Goal: Task Accomplishment & Management: Use online tool/utility

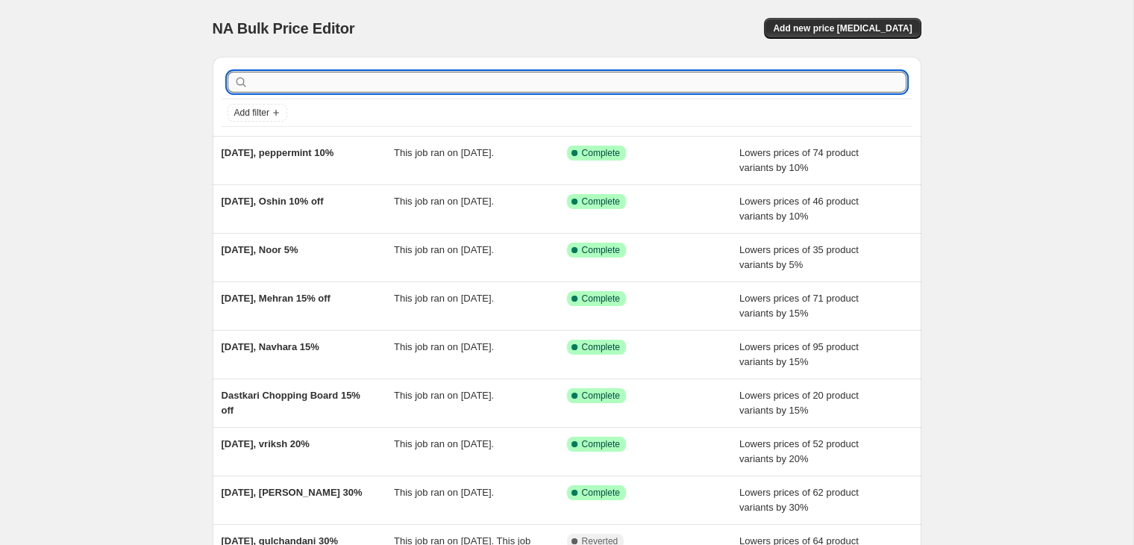
click at [275, 78] on input "text" at bounding box center [578, 82] width 655 height 21
type input "nav"
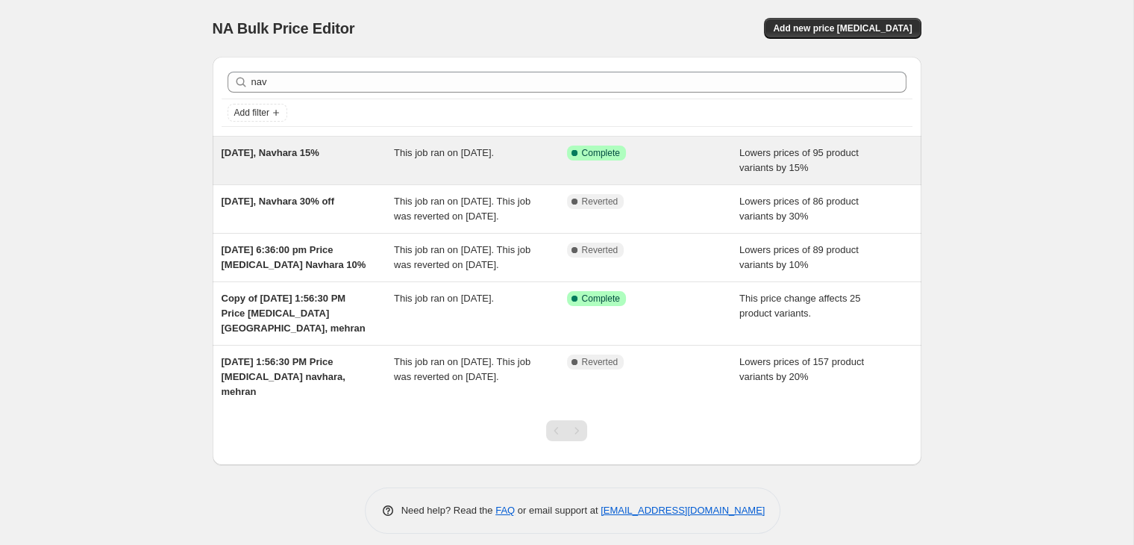
click at [335, 169] on div "Sep 28, 2025, Navhara 15%" at bounding box center [308, 160] width 173 height 30
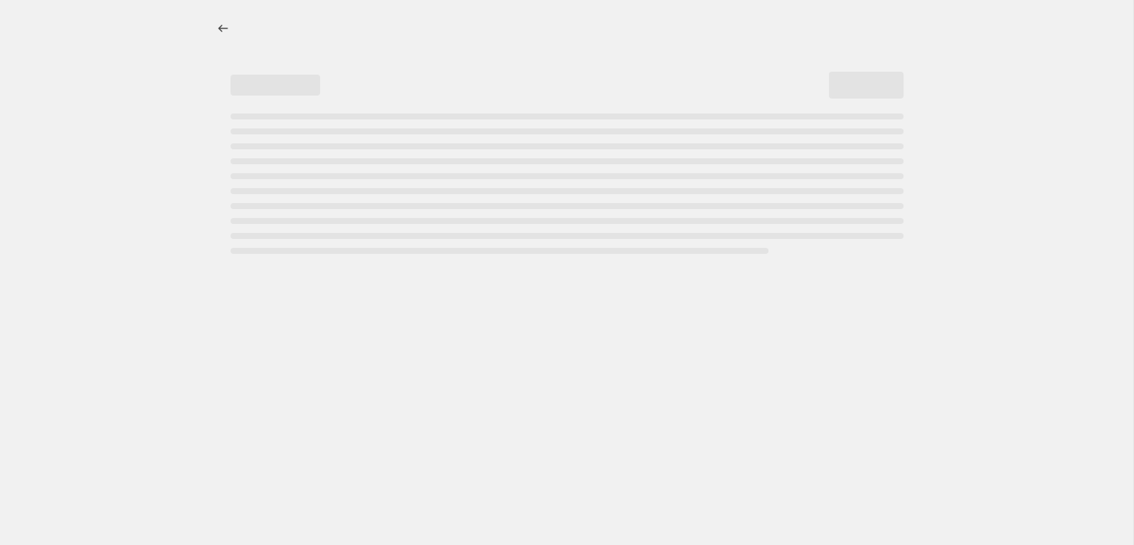
select select "percentage"
select select "collection"
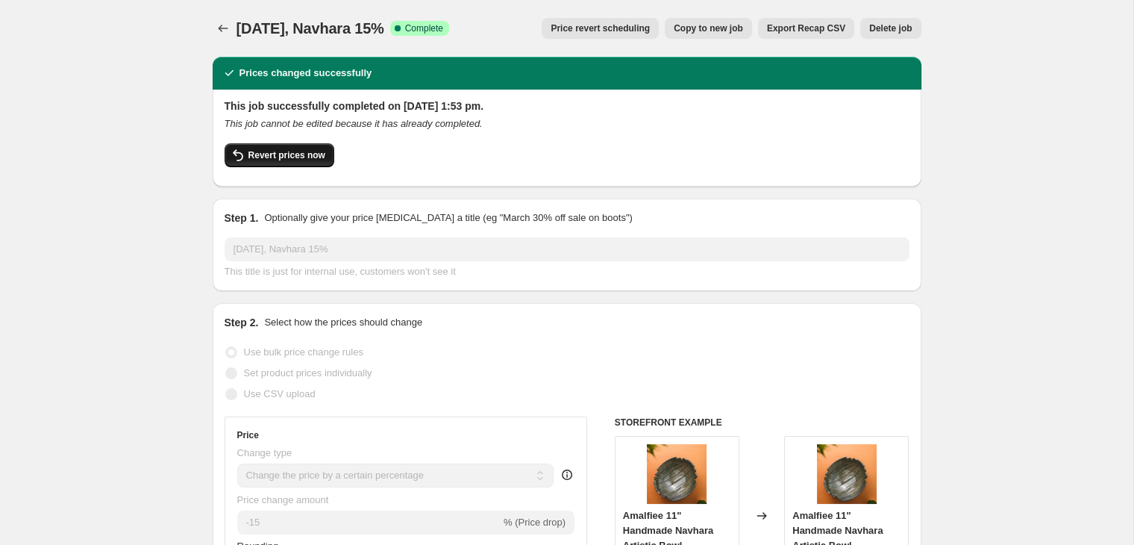
click at [275, 155] on span "Revert prices now" at bounding box center [286, 155] width 77 height 12
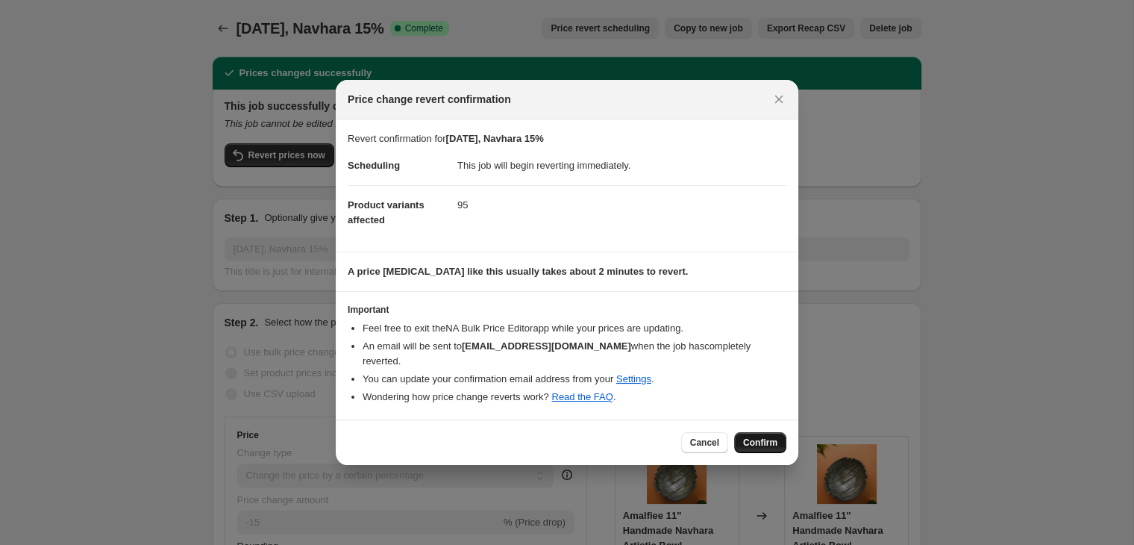
click at [749, 441] on span "Confirm" at bounding box center [760, 442] width 34 height 12
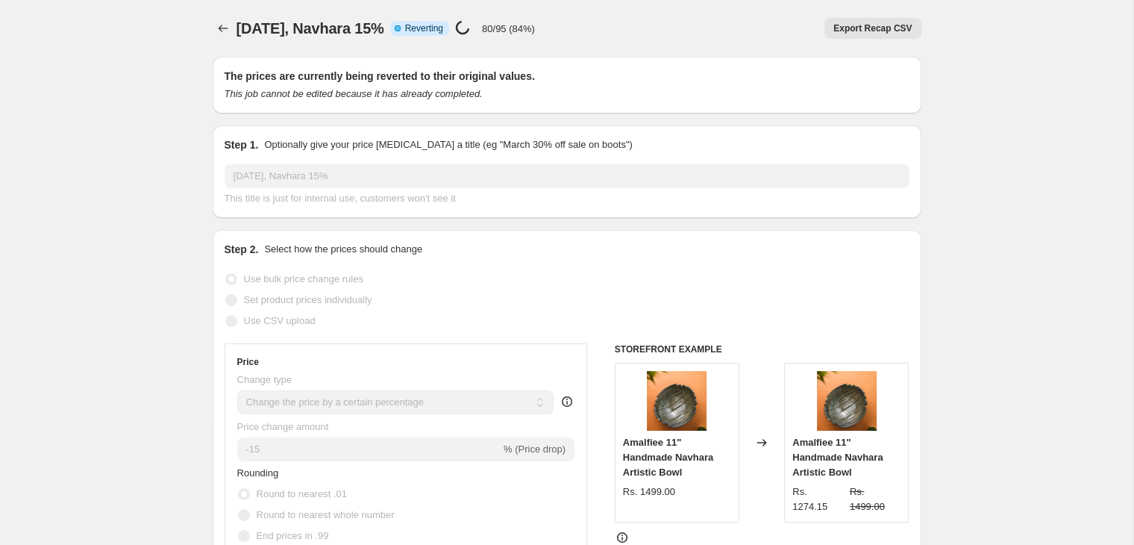
select select "percentage"
select select "collection"
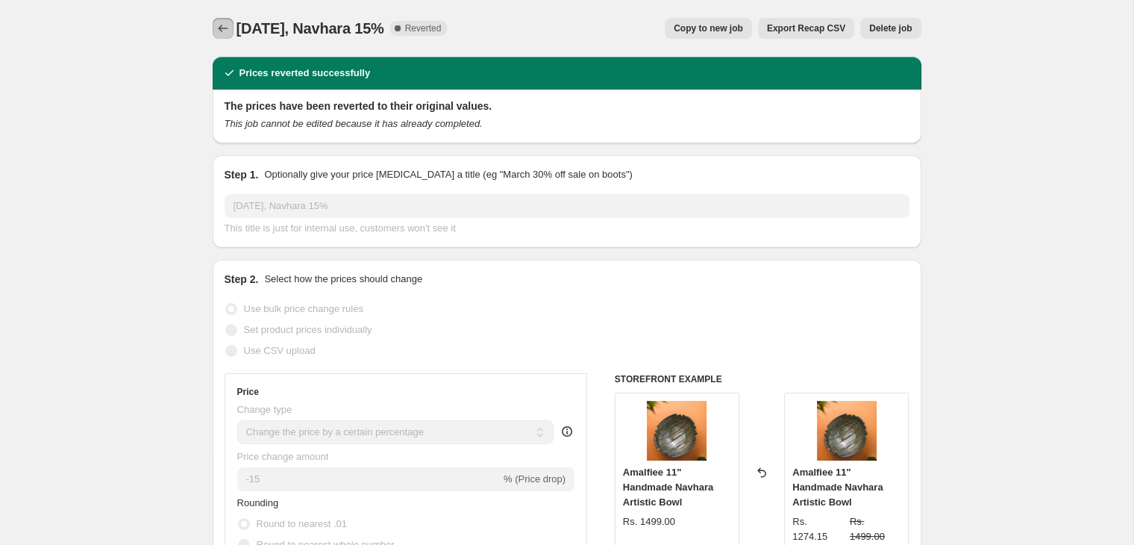
click at [222, 31] on icon "Price change jobs" at bounding box center [223, 28] width 15 height 15
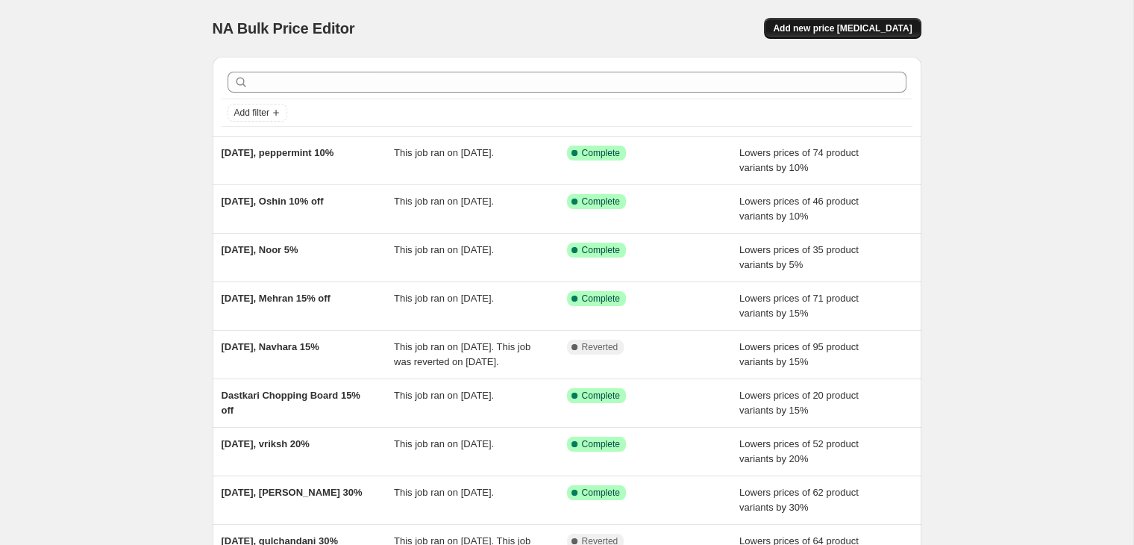
click at [854, 25] on span "Add new price change job" at bounding box center [842, 28] width 139 height 12
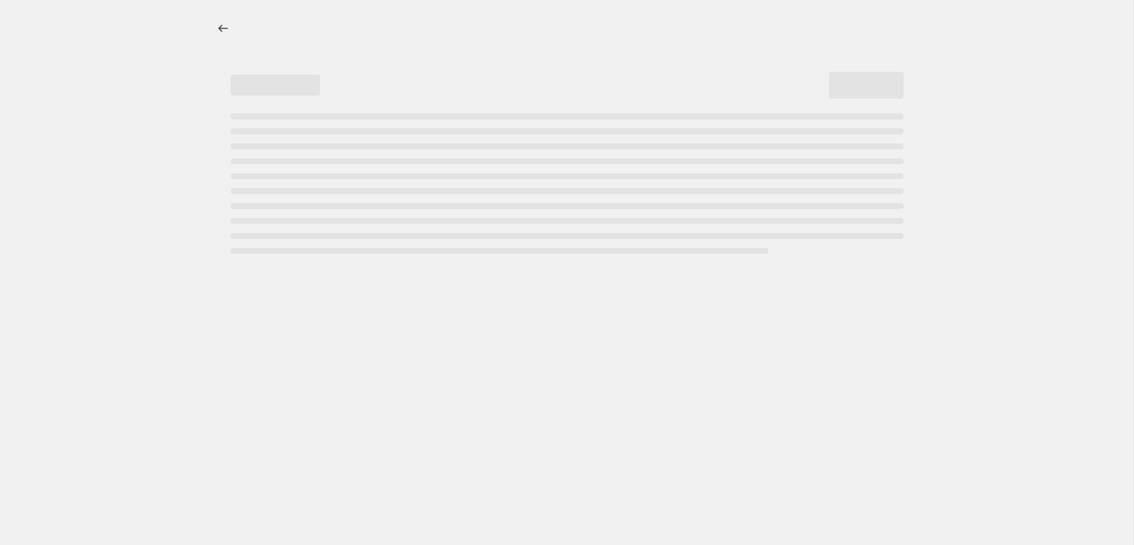
select select "percentage"
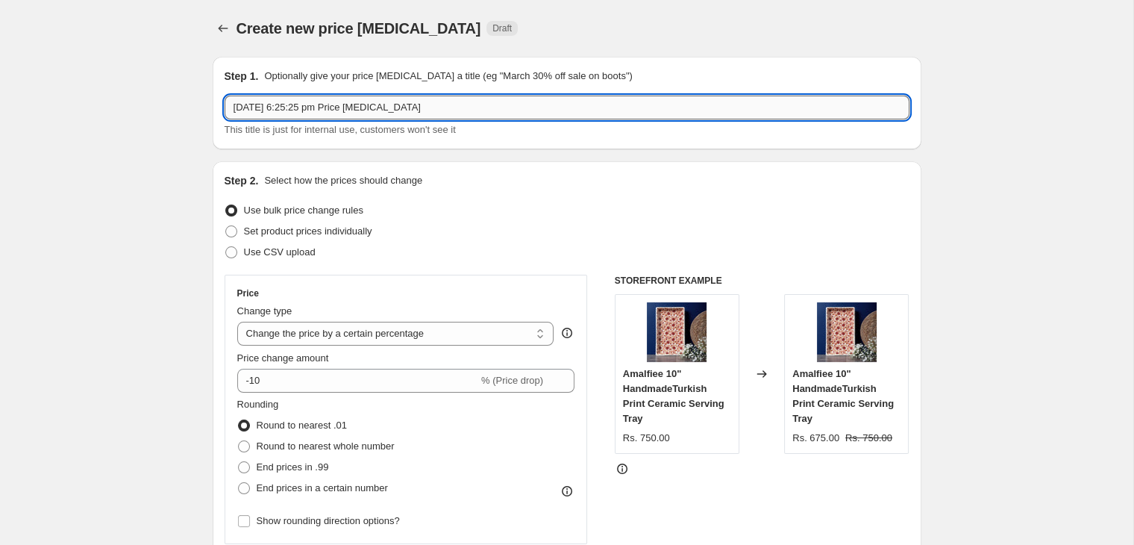
click at [292, 113] on input "10 Oct 2025, 6:25:25 pm Price change job" at bounding box center [567, 108] width 685 height 24
drag, startPoint x: 293, startPoint y: 110, endPoint x: 464, endPoint y: 103, distance: 171.0
click at [464, 103] on input "10 Oct 2025, 6:25:25 pm Price change job" at bounding box center [567, 108] width 685 height 24
click at [292, 104] on input "10 Oct 2025,navhara 25% off" at bounding box center [567, 108] width 685 height 24
type input "10 Oct 2025, Navhara 25% off"
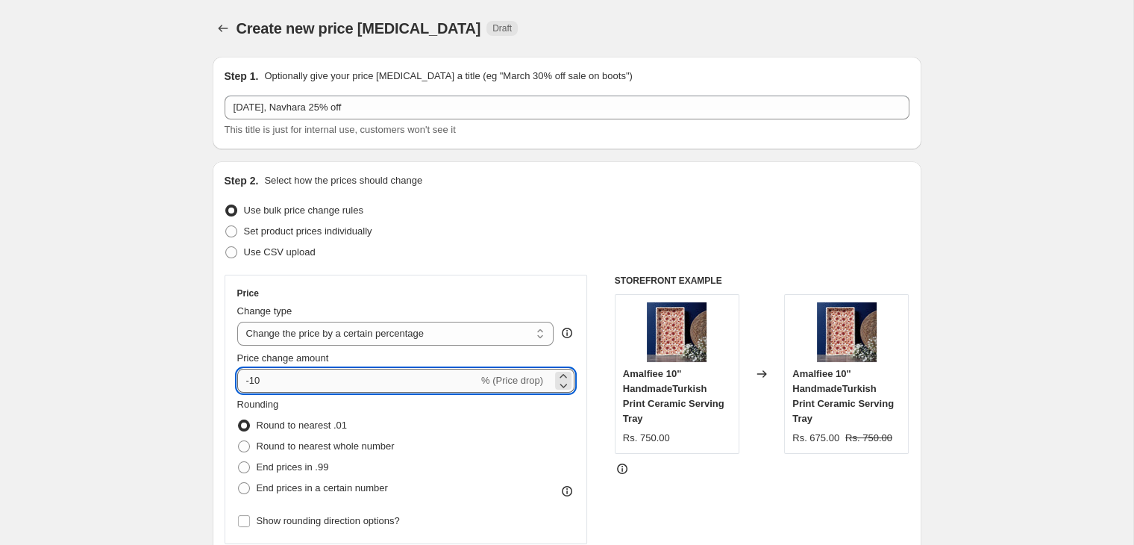
drag, startPoint x: 280, startPoint y: 377, endPoint x: 251, endPoint y: 381, distance: 29.3
click at [251, 381] on input "-10" at bounding box center [357, 381] width 241 height 24
type input "-25"
click at [593, 202] on div "Use bulk price change rules" at bounding box center [567, 210] width 685 height 21
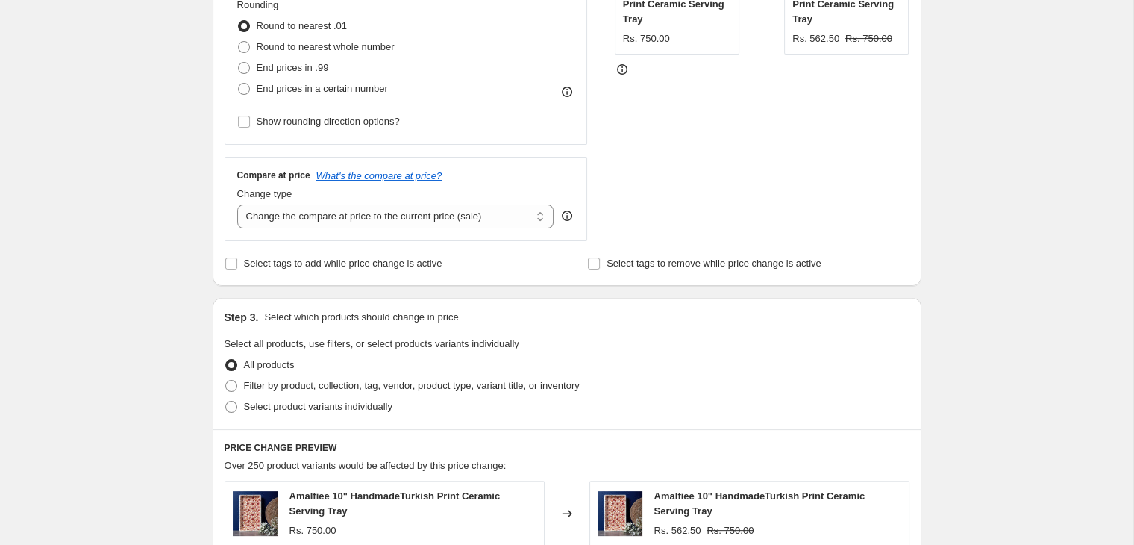
scroll to position [547, 0]
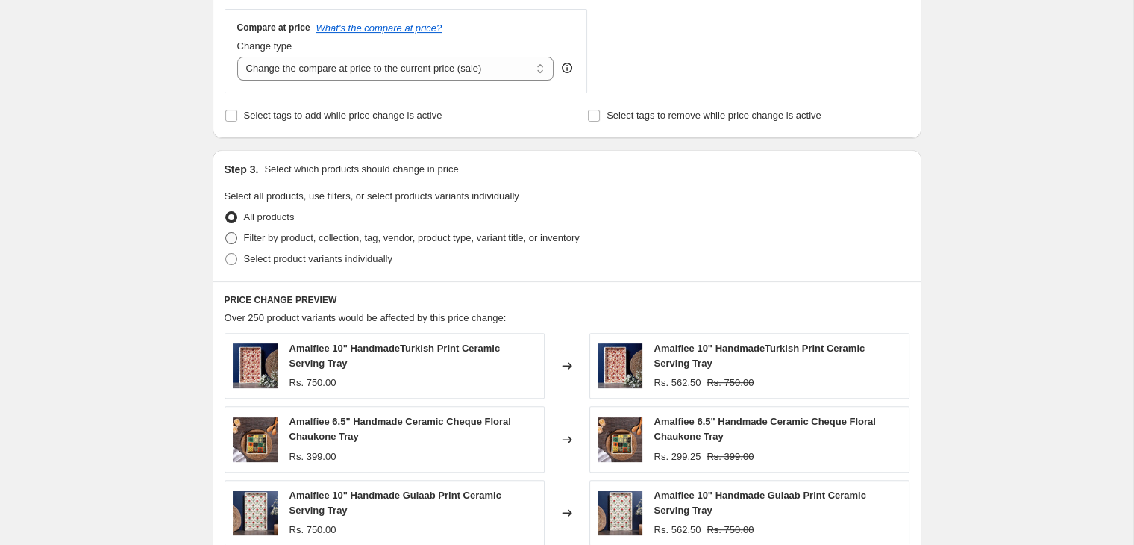
click at [235, 237] on span at bounding box center [231, 238] width 12 height 12
click at [226, 233] on input "Filter by product, collection, tag, vendor, product type, variant title, or inv…" at bounding box center [225, 232] width 1 height 1
radio input "true"
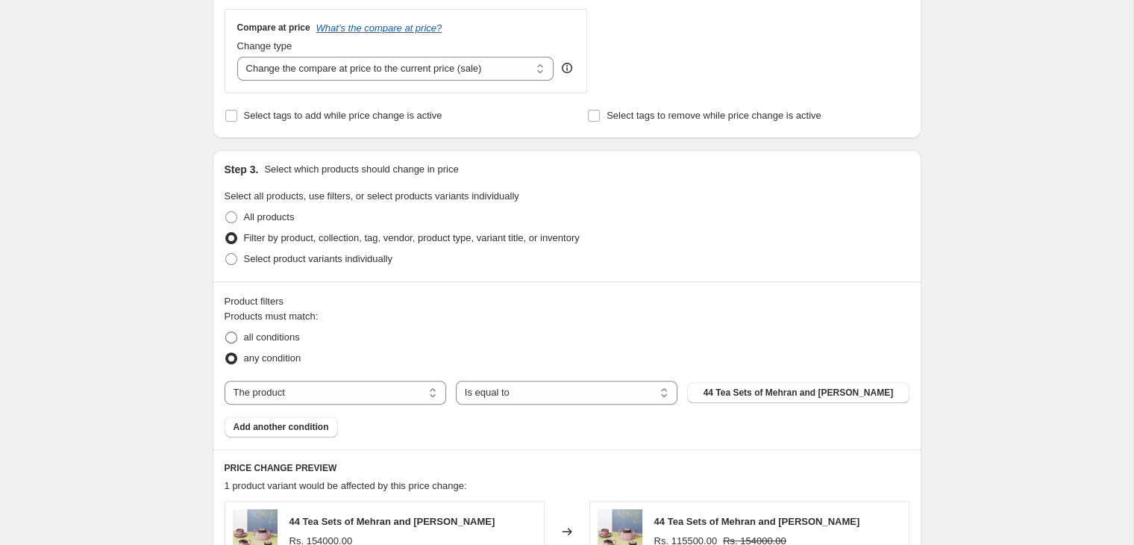
click at [257, 333] on span "all conditions" at bounding box center [272, 336] width 56 height 11
click at [226, 332] on input "all conditions" at bounding box center [225, 331] width 1 height 1
radio input "true"
click at [225, 381] on select "The product The product's collection The product's tag The product's vendor The…" at bounding box center [336, 393] width 222 height 24
select select "collection"
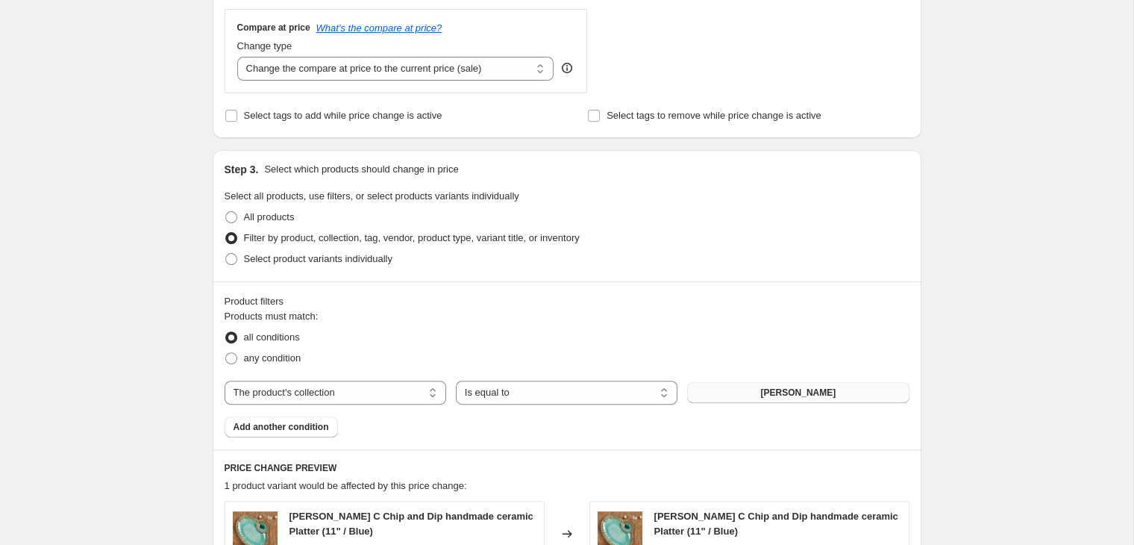
click at [812, 398] on button "Aakash" at bounding box center [798, 392] width 222 height 21
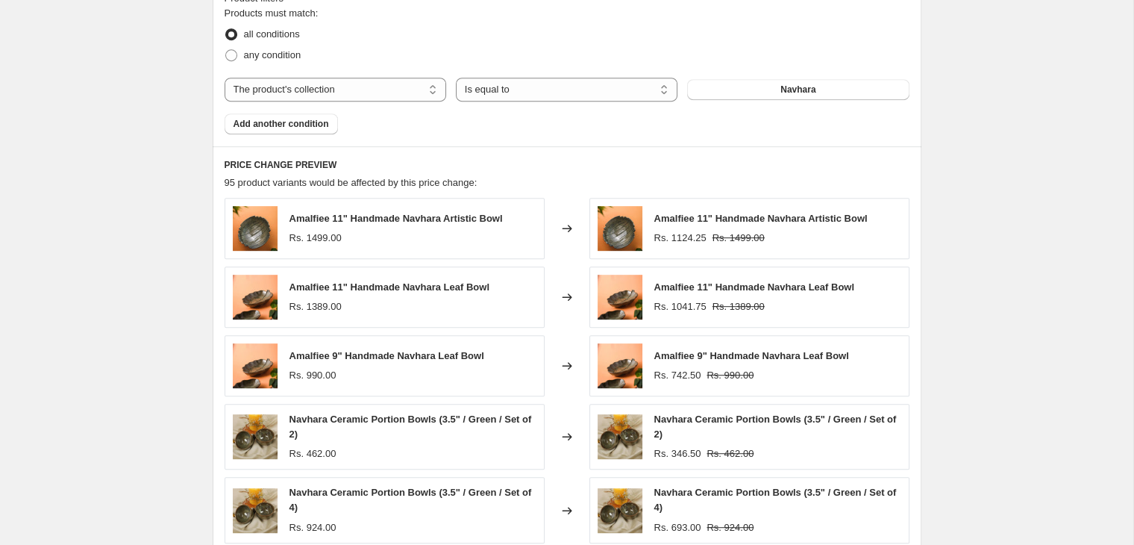
scroll to position [1124, 0]
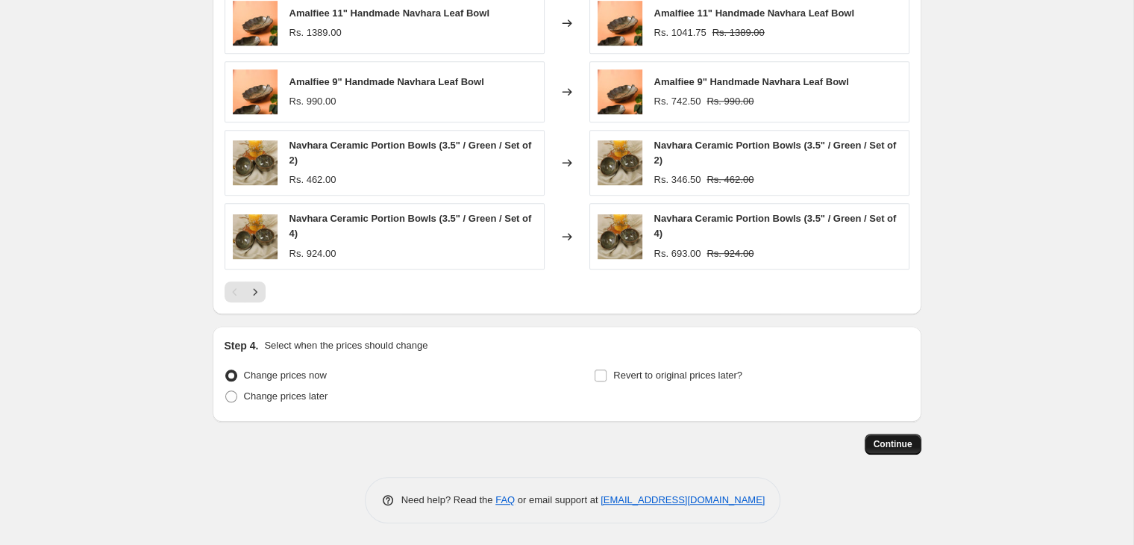
click at [899, 445] on span "Continue" at bounding box center [893, 444] width 39 height 12
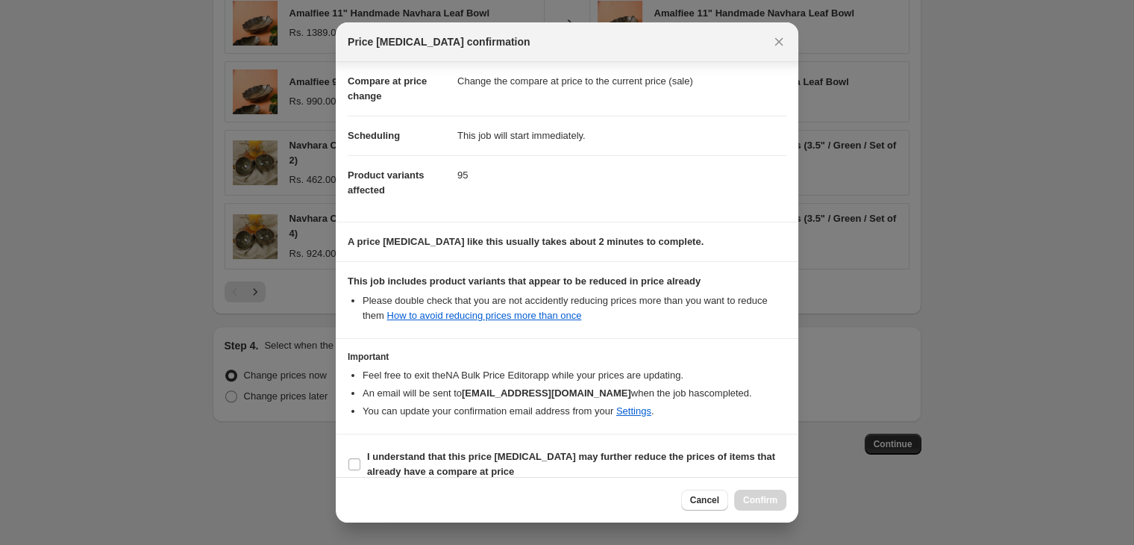
scroll to position [84, 0]
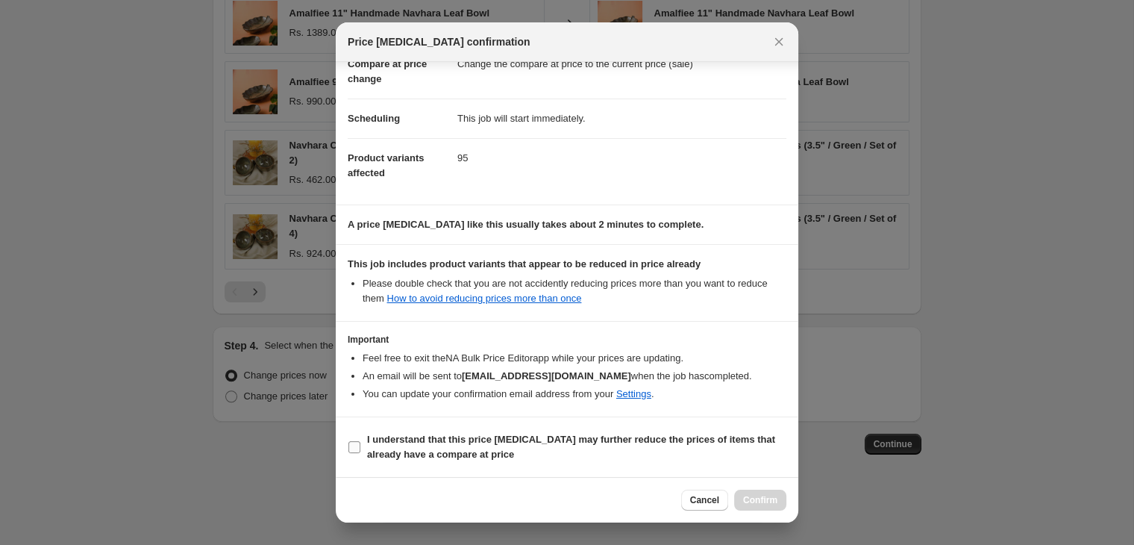
click at [350, 448] on input "I understand that this price change job may further reduce the prices of items …" at bounding box center [354, 447] width 12 height 12
checkbox input "true"
click at [744, 496] on span "Confirm" at bounding box center [760, 500] width 34 height 12
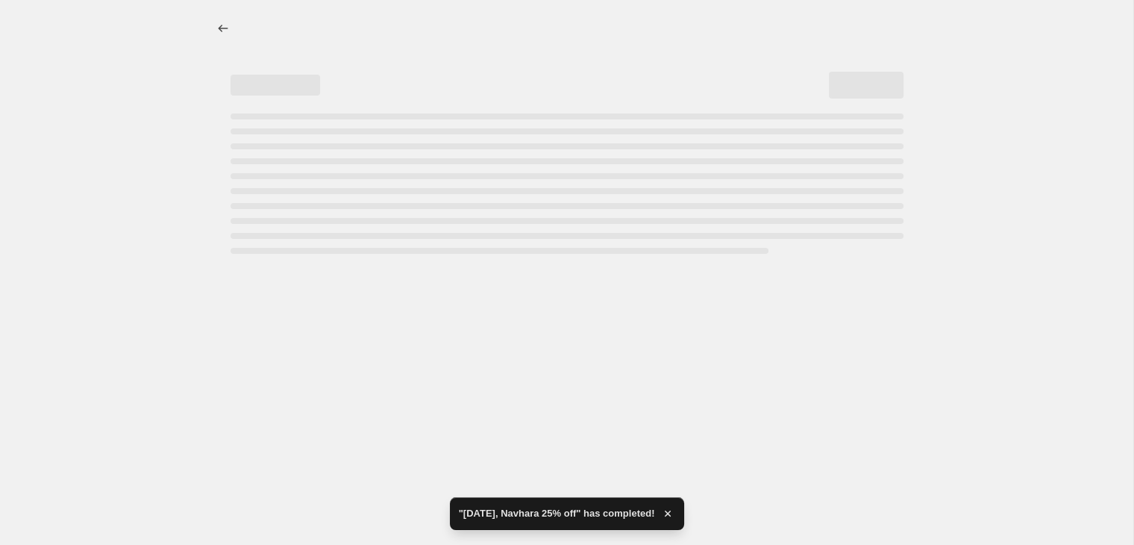
select select "percentage"
select select "collection"
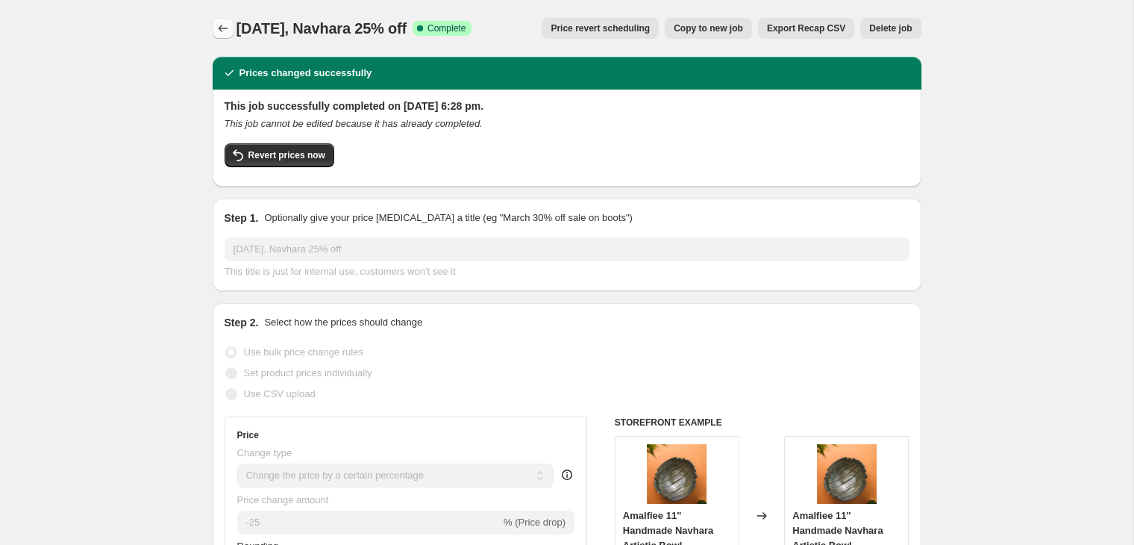
click at [226, 30] on icon "Price change jobs" at bounding box center [223, 28] width 15 height 15
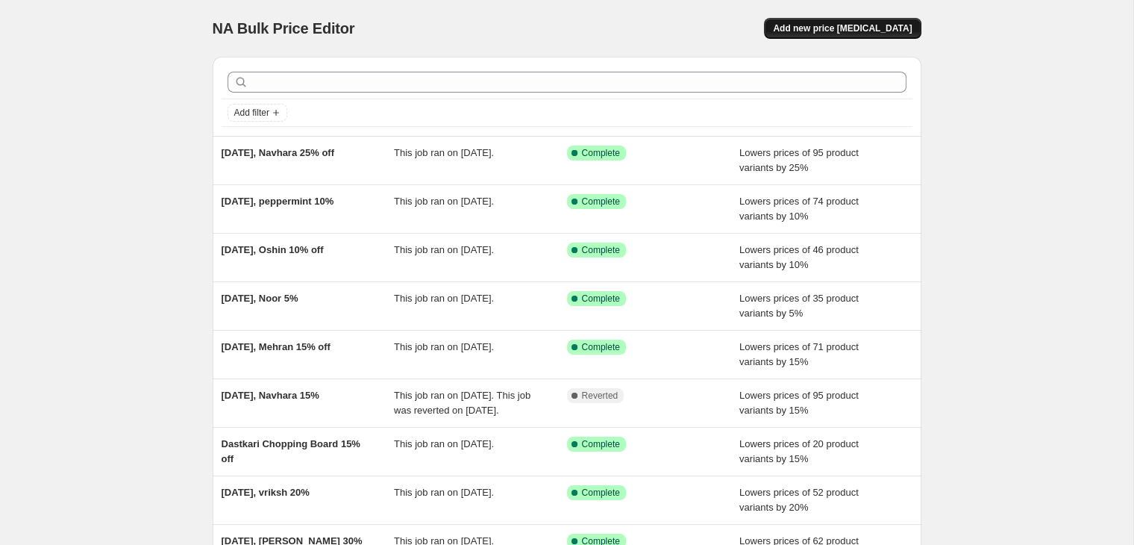
click at [812, 34] on span "Add new price change job" at bounding box center [842, 28] width 139 height 12
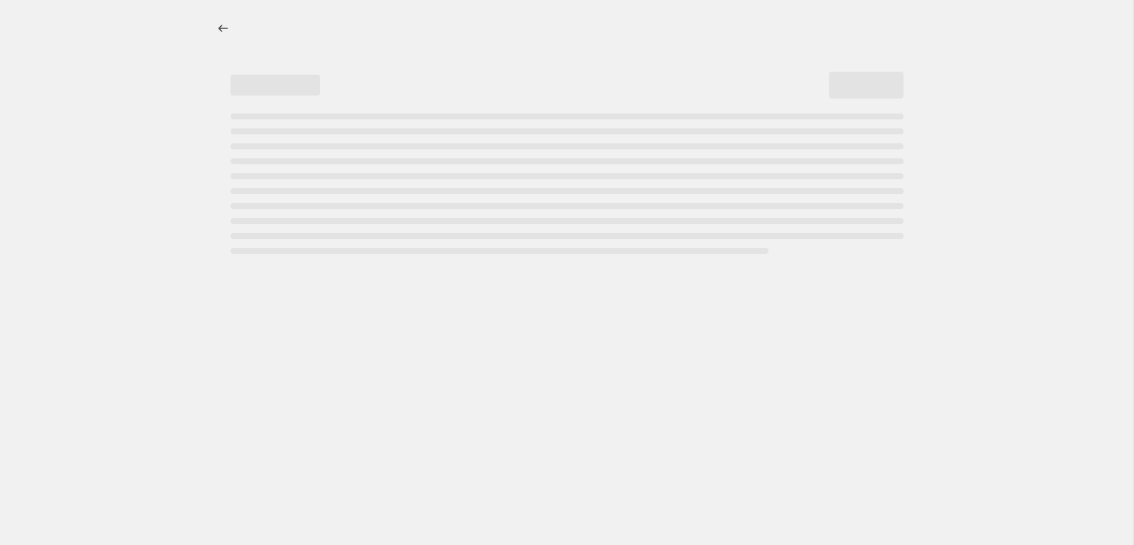
select select "percentage"
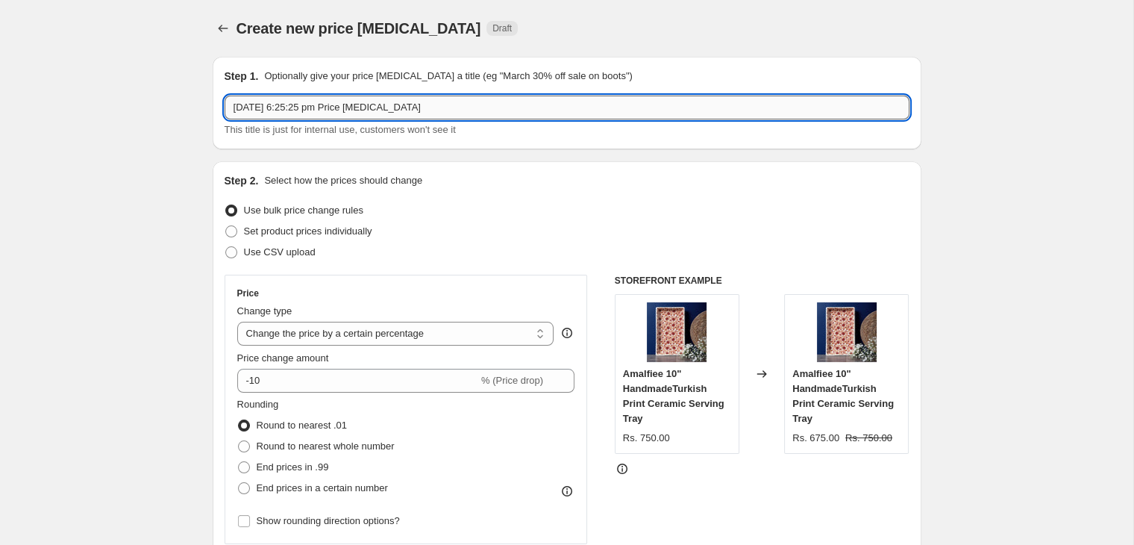
click at [264, 110] on input "10 Oct 2025, 6:25:25 pm Price change job" at bounding box center [567, 108] width 685 height 24
drag, startPoint x: 295, startPoint y: 106, endPoint x: 710, endPoint y: 104, distance: 414.8
click at [710, 104] on input "10 Oct 2025, 6:25:25 pm Price change job" at bounding box center [567, 108] width 685 height 24
type input "10 Oct 2025, Kansa 5% off"
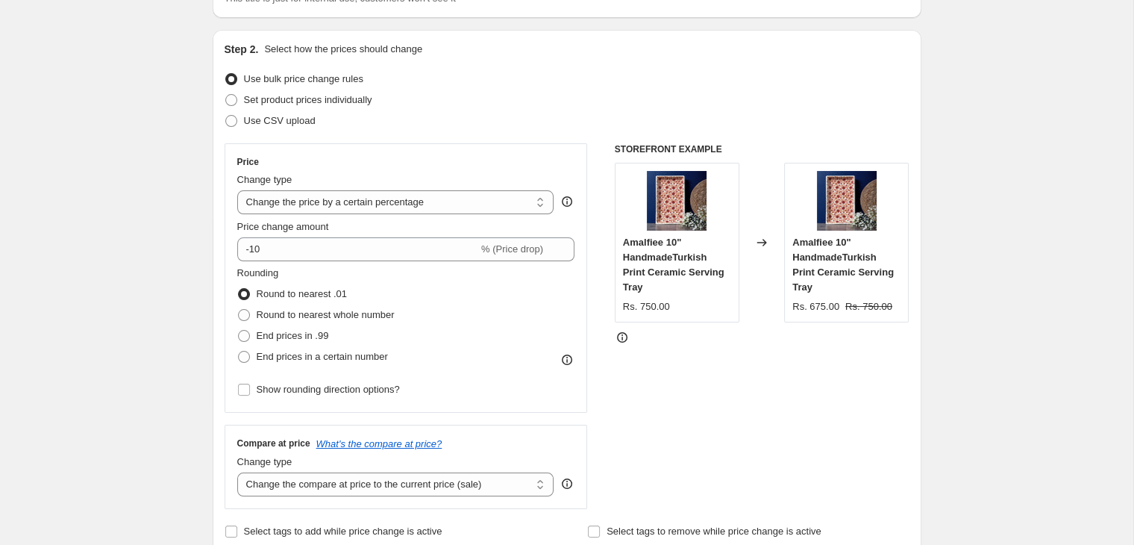
scroll to position [273, 0]
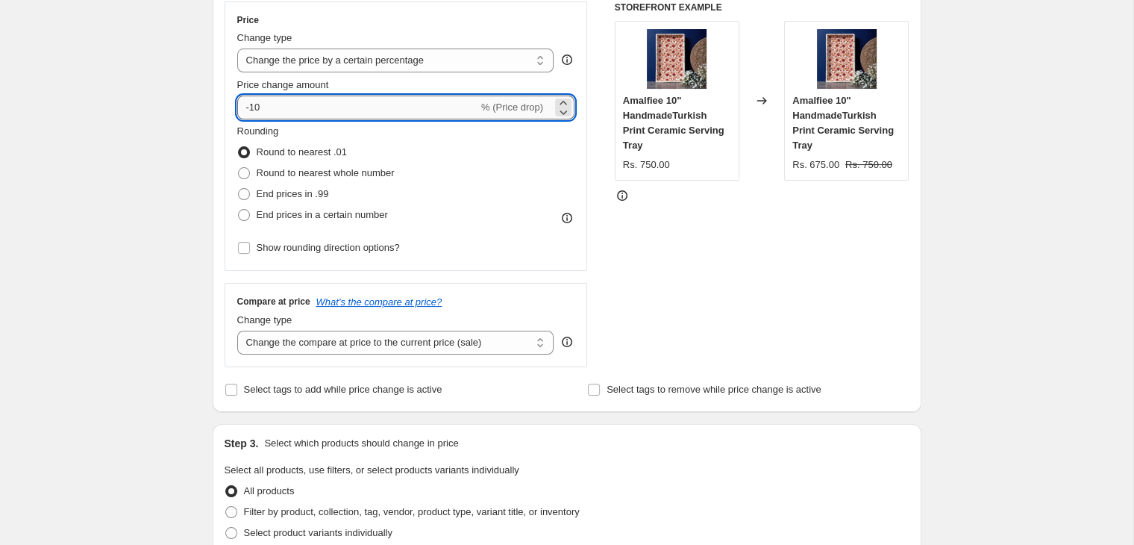
click at [249, 111] on input "-10" at bounding box center [357, 108] width 241 height 24
type input "-5"
click at [184, 186] on div "Create new price change job. This page is ready Create new price change job Dra…" at bounding box center [566, 482] width 1133 height 1511
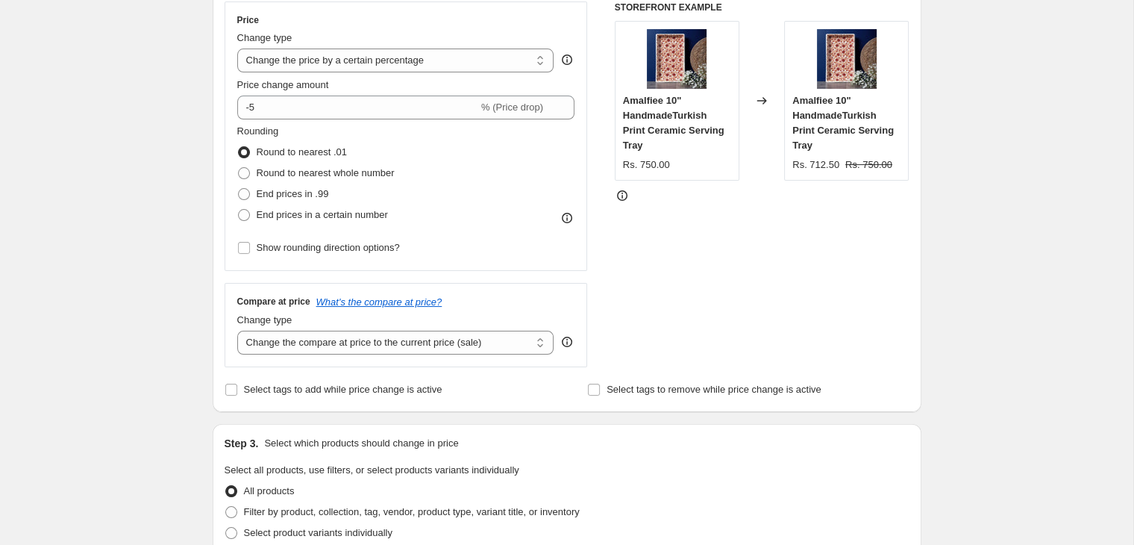
scroll to position [547, 0]
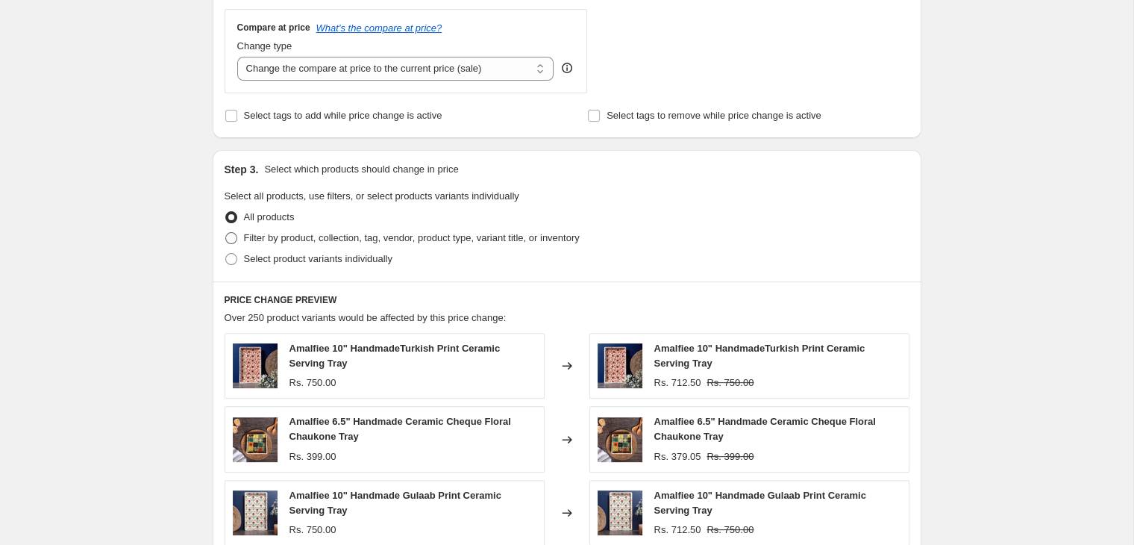
click at [234, 236] on span at bounding box center [231, 238] width 12 height 12
click at [226, 233] on input "Filter by product, collection, tag, vendor, product type, variant title, or inv…" at bounding box center [225, 232] width 1 height 1
radio input "true"
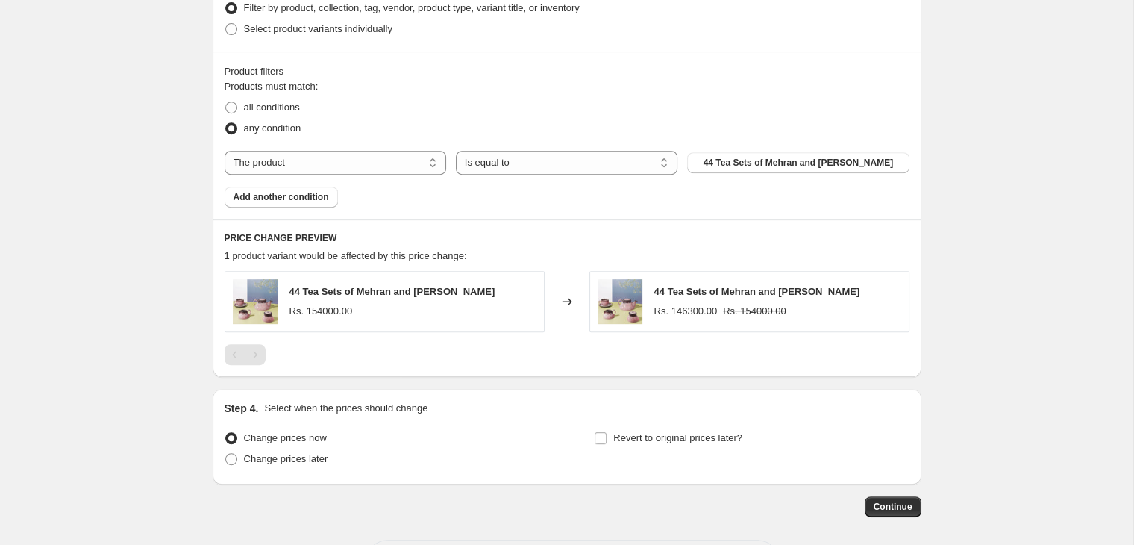
scroll to position [821, 0]
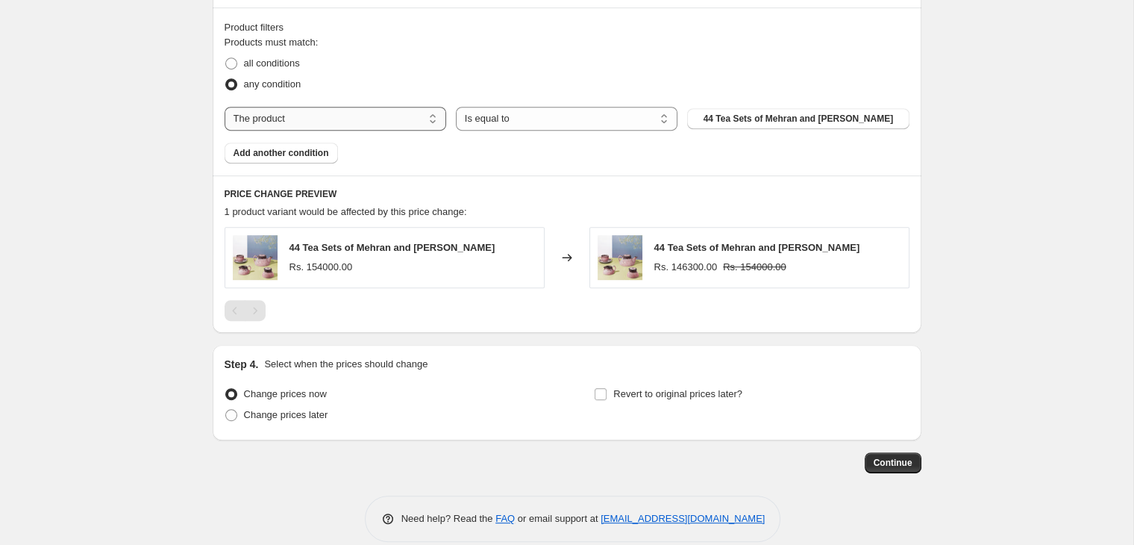
click at [225, 107] on select "The product The product's collection The product's tag The product's vendor The…" at bounding box center [336, 119] width 222 height 24
select select "collection"
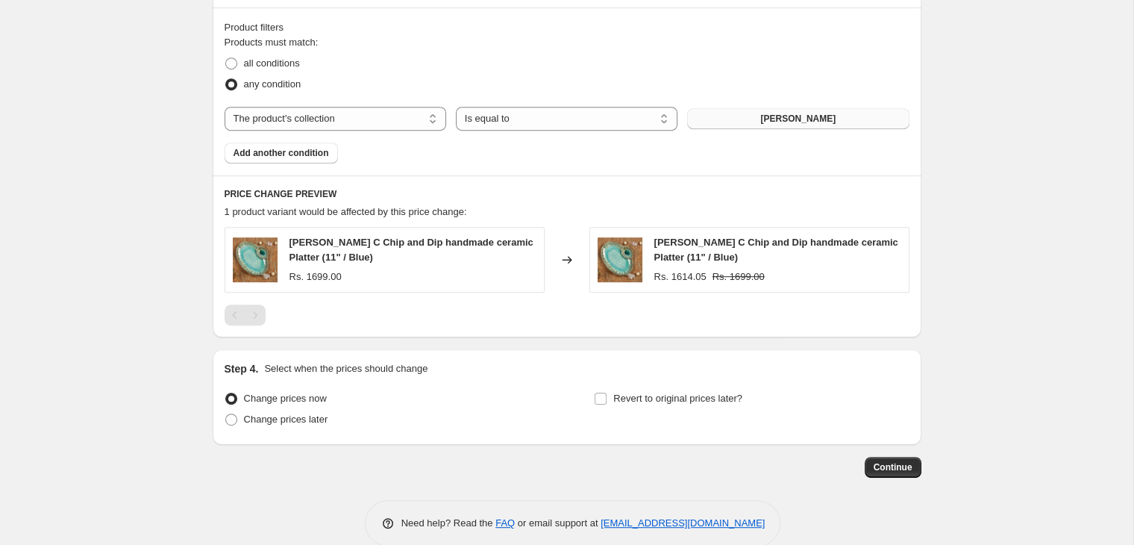
click at [794, 122] on span "Aakash" at bounding box center [797, 119] width 75 height 12
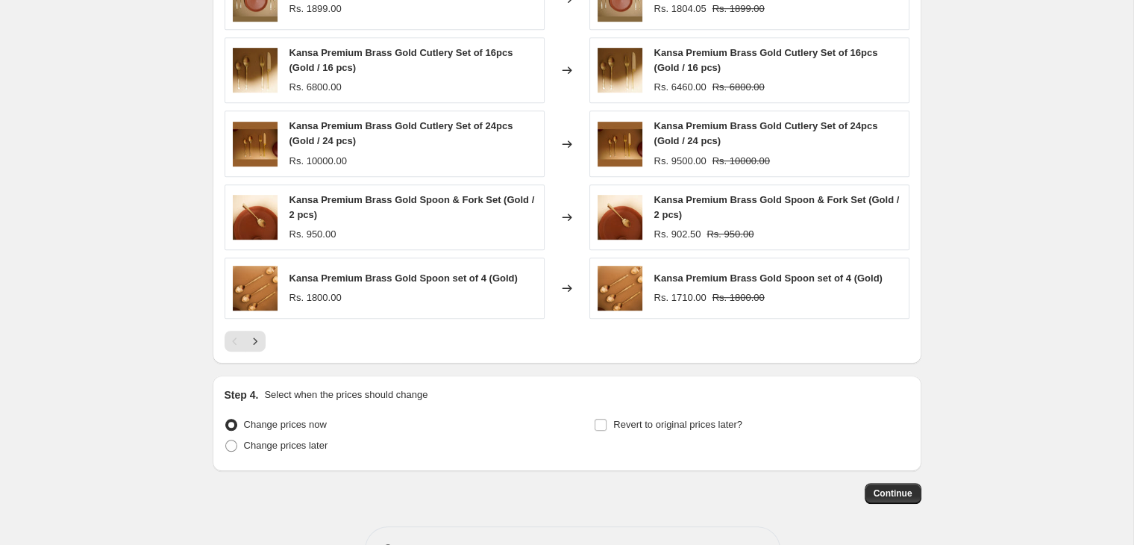
scroll to position [1133, 0]
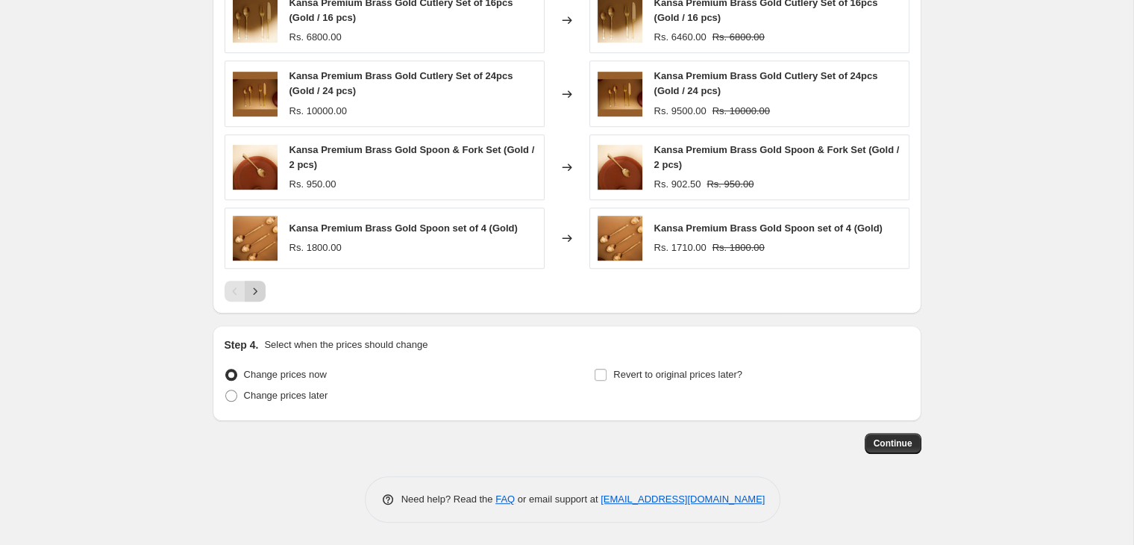
click at [257, 291] on icon "Next" at bounding box center [255, 291] width 15 height 15
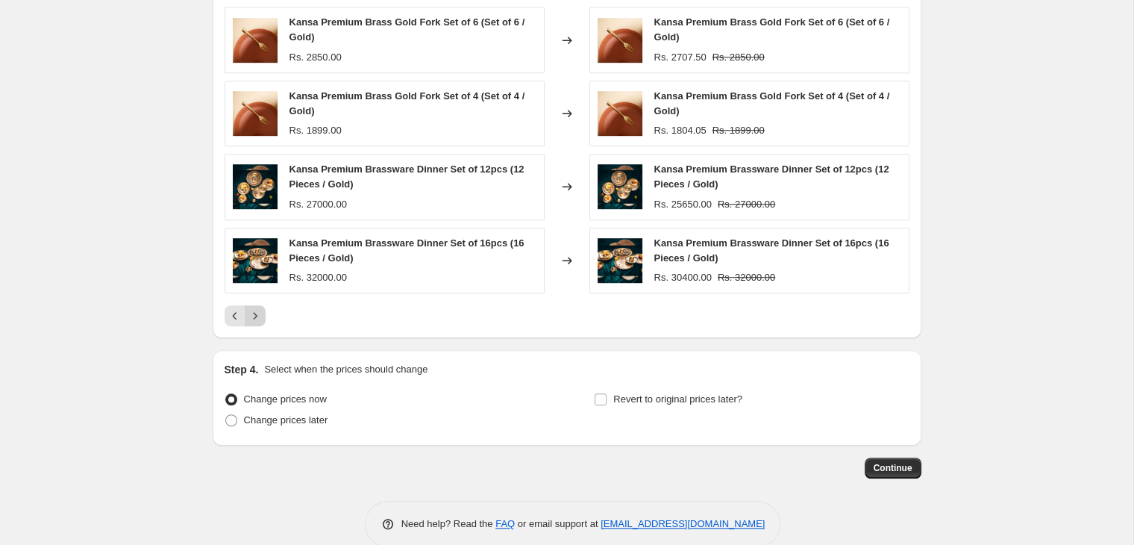
click at [252, 313] on icon "Next" at bounding box center [255, 315] width 15 height 15
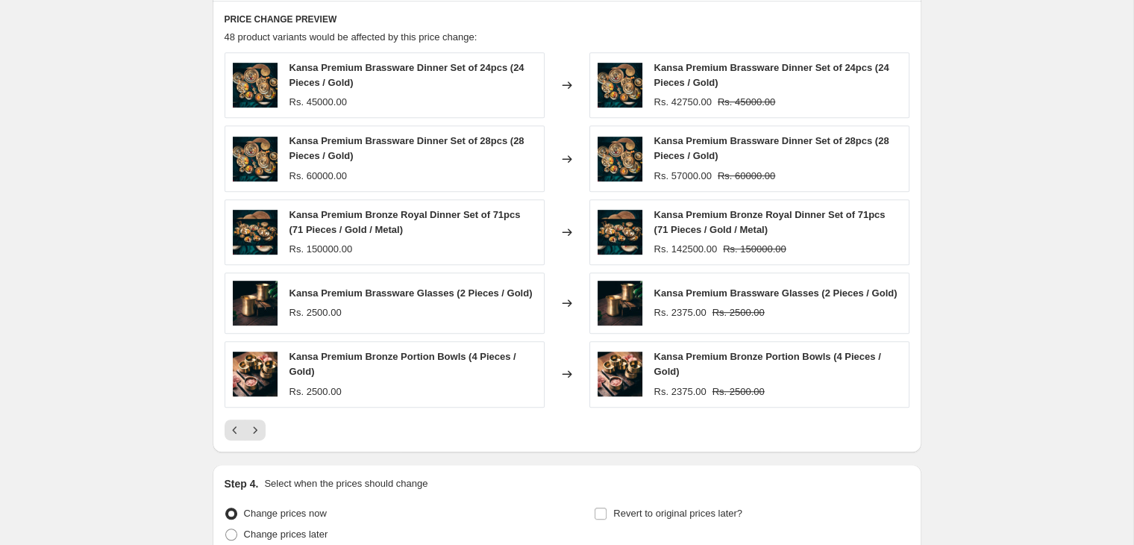
scroll to position [1133, 0]
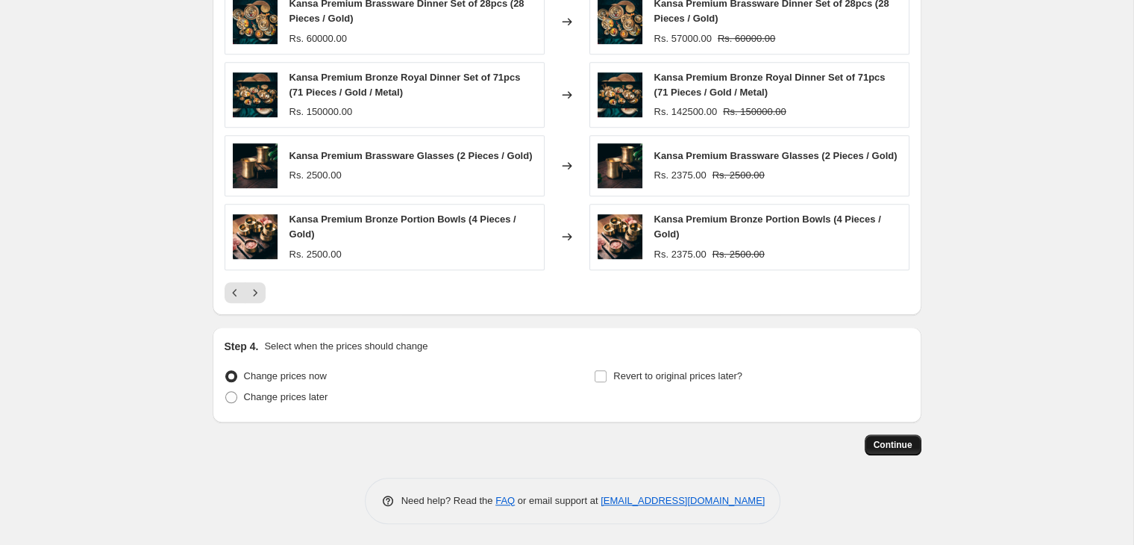
click at [890, 446] on span "Continue" at bounding box center [893, 445] width 39 height 12
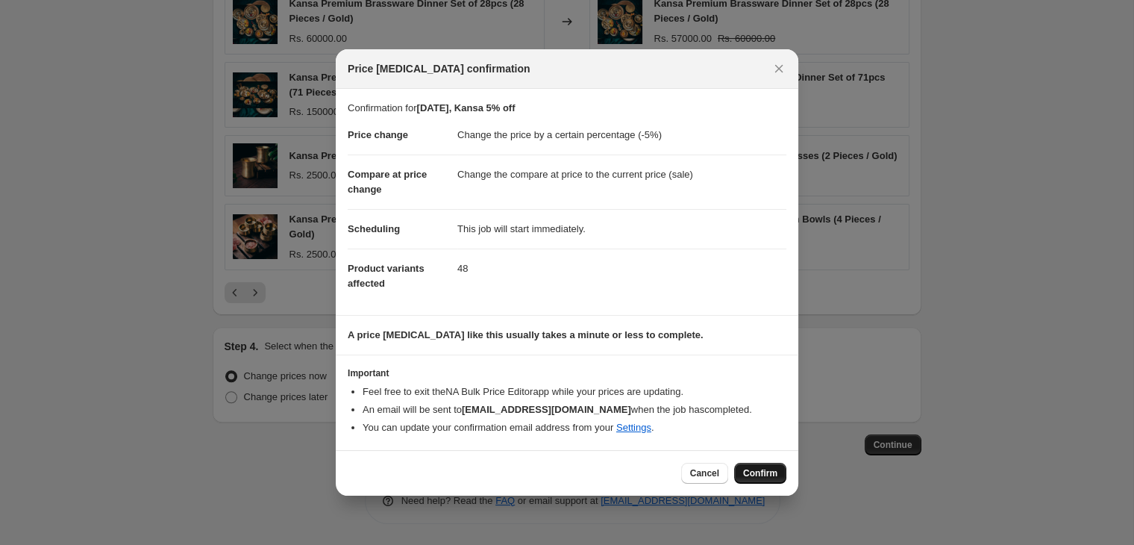
click at [751, 471] on span "Confirm" at bounding box center [760, 473] width 34 height 12
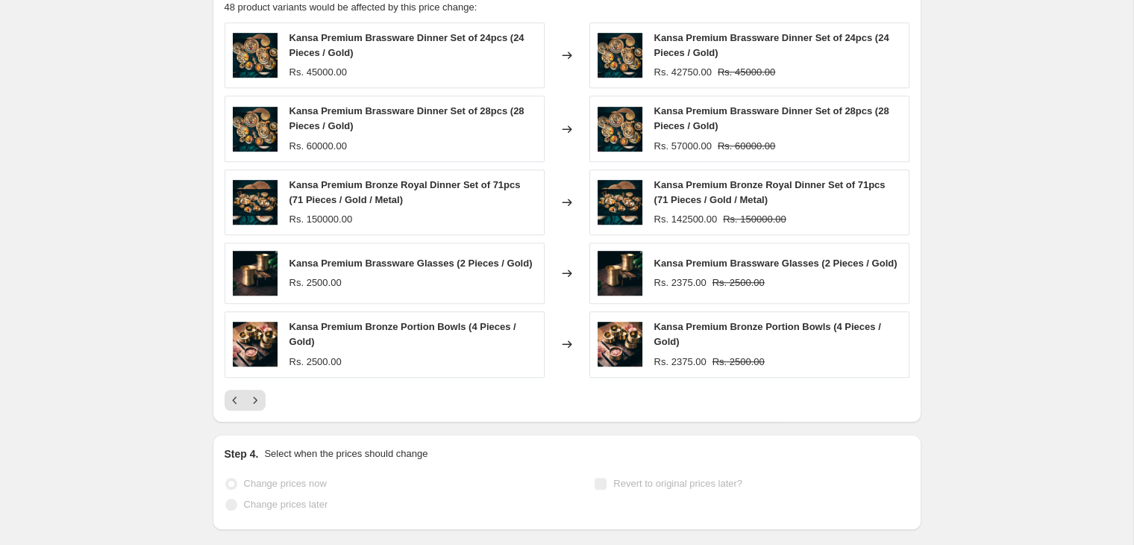
scroll to position [1171, 0]
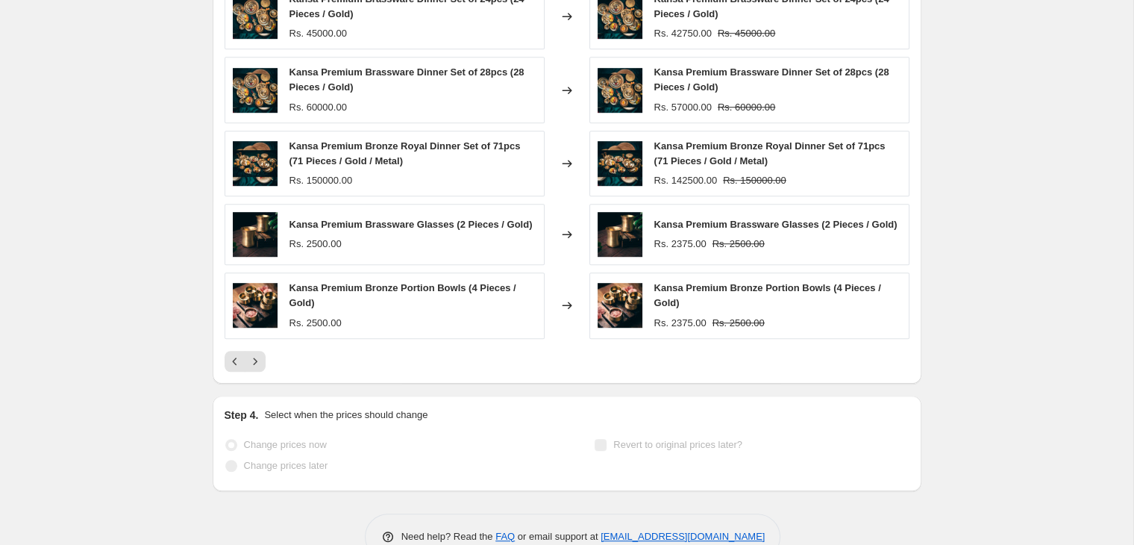
select select "percentage"
select select "collection"
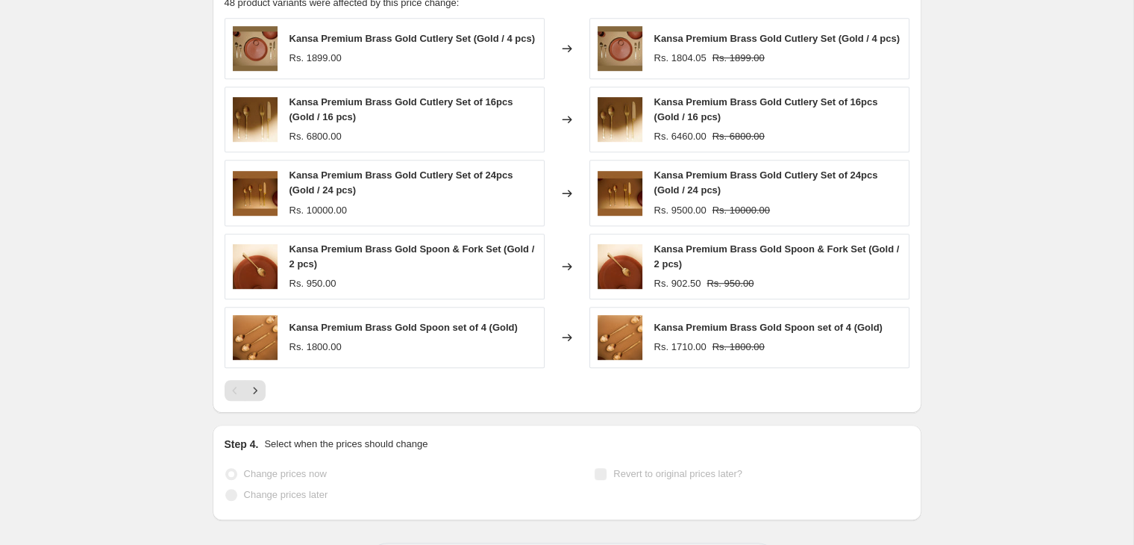
scroll to position [0, 0]
